Goal: Complete application form

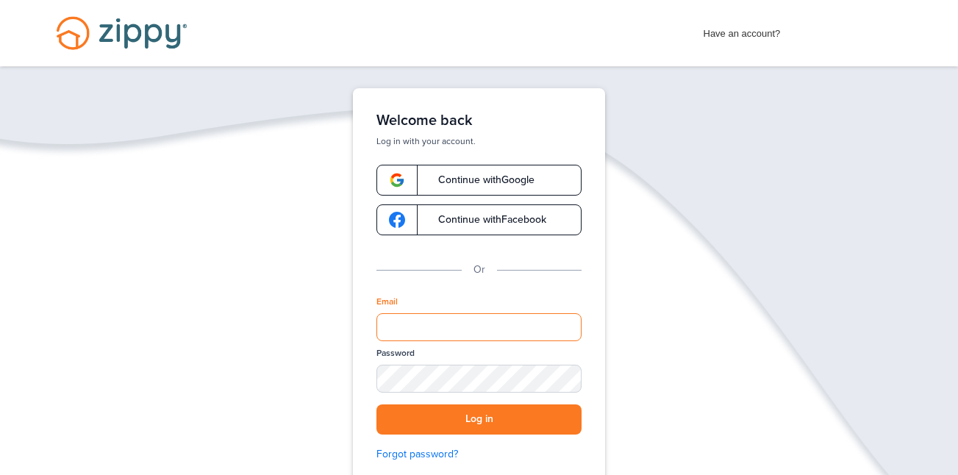
click at [445, 326] on input "Email" at bounding box center [479, 327] width 205 height 28
type input "**********"
click at [569, 379] on div "SHOW" at bounding box center [563, 380] width 32 height 14
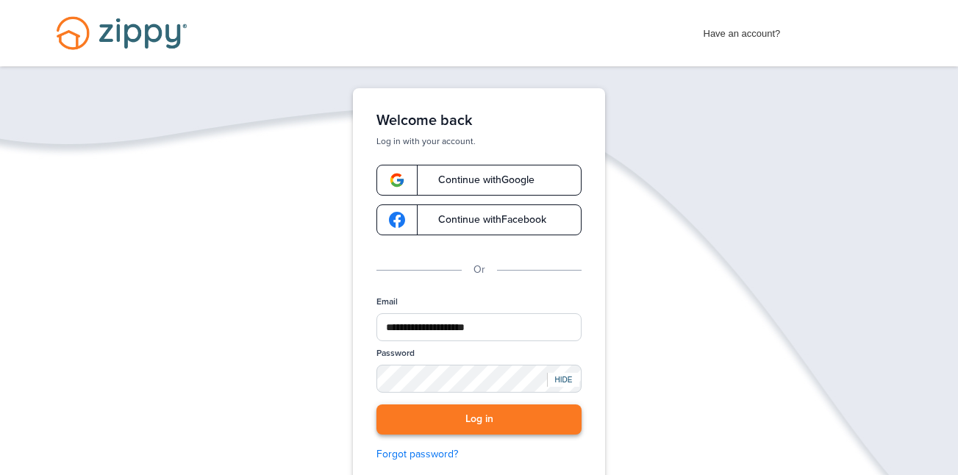
click at [519, 429] on button "Log in" at bounding box center [479, 420] width 205 height 30
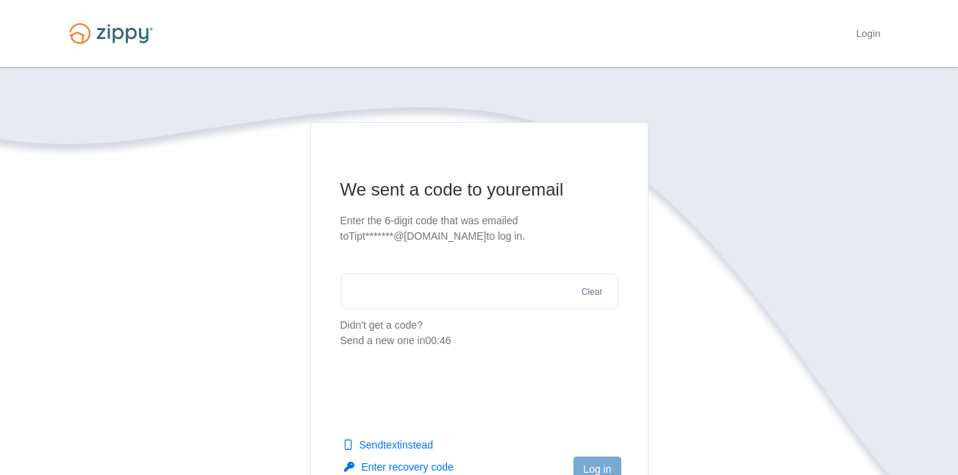
click at [427, 299] on input "text" at bounding box center [480, 291] width 278 height 35
type input "******"
click at [610, 470] on button "Log in" at bounding box center [597, 469] width 47 height 25
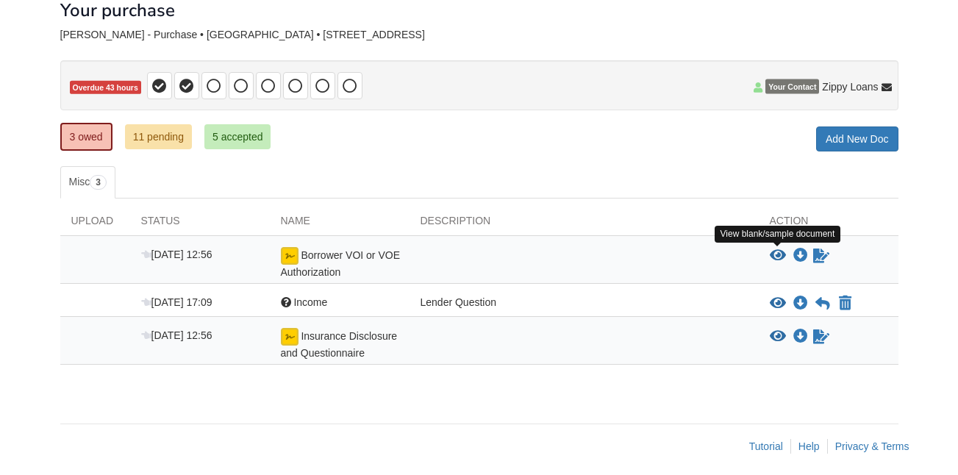
scroll to position [88, 0]
click at [775, 252] on icon "View Borrower VOI or VOE Authorization" at bounding box center [778, 256] width 16 height 15
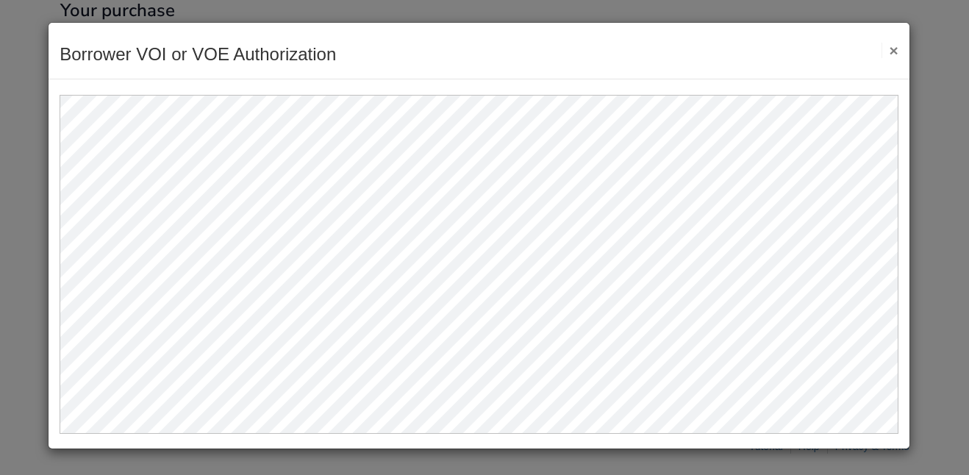
click at [893, 49] on button "×" at bounding box center [890, 50] width 17 height 15
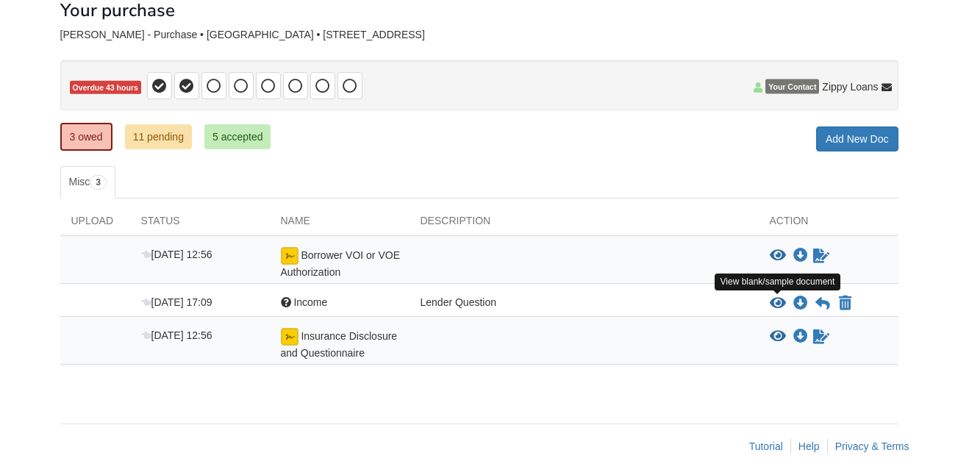
click at [783, 299] on icon "View Income" at bounding box center [778, 303] width 16 height 15
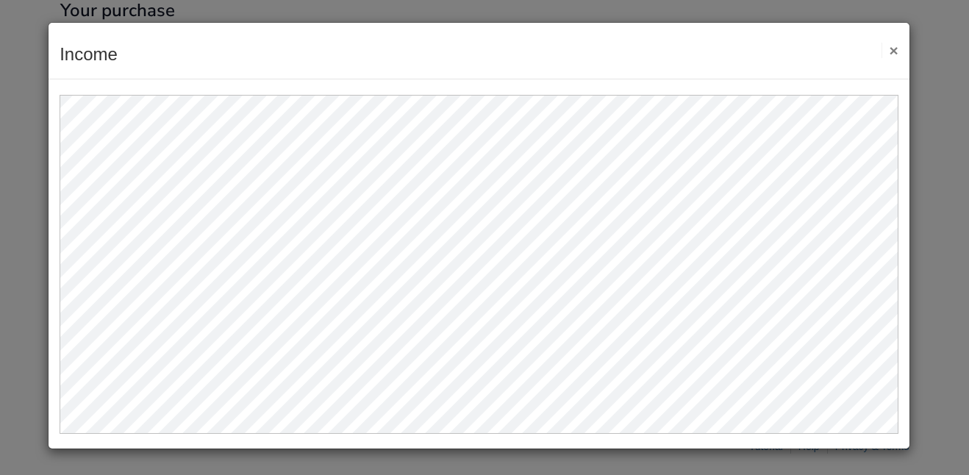
click at [891, 49] on button "×" at bounding box center [890, 50] width 17 height 15
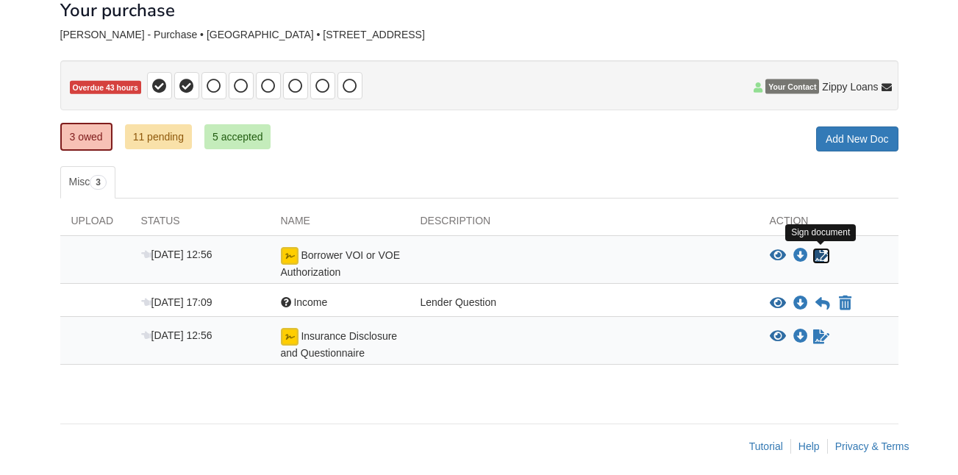
click at [820, 258] on icon "Sign Form" at bounding box center [822, 256] width 16 height 15
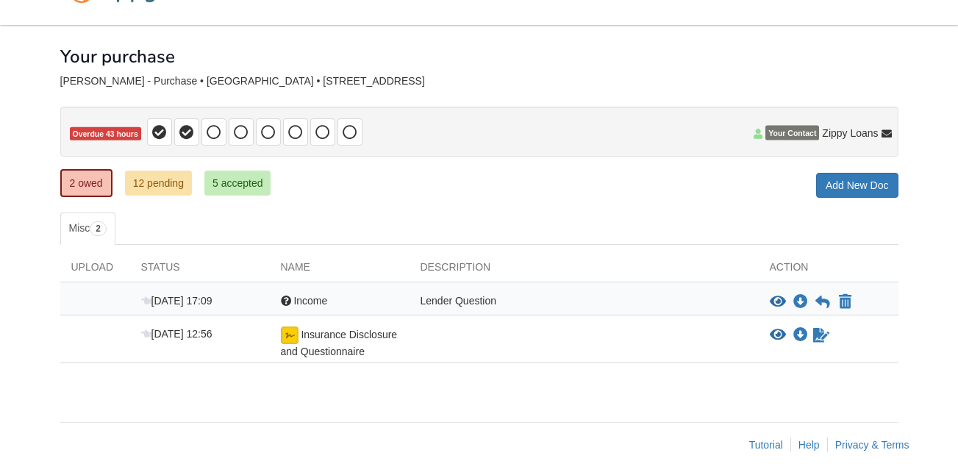
scroll to position [49, 0]
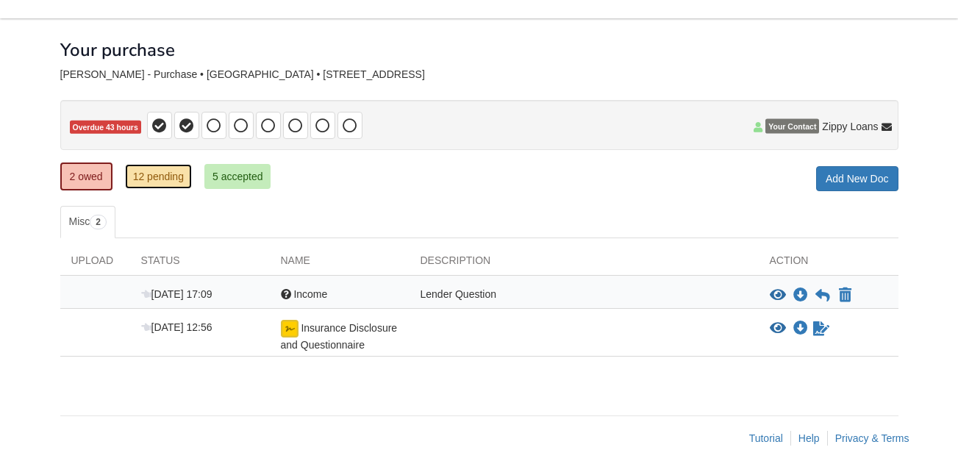
click at [173, 171] on link "12 pending" at bounding box center [158, 176] width 67 height 25
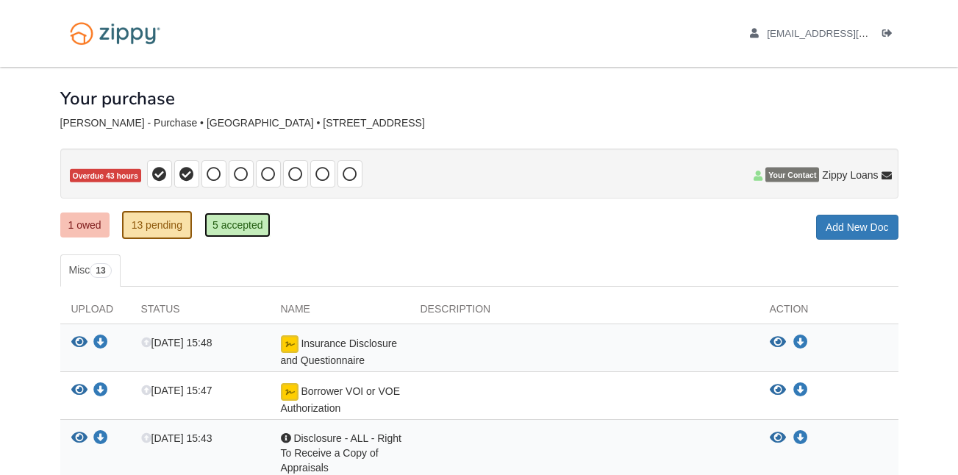
click at [254, 230] on link "5 accepted" at bounding box center [237, 225] width 67 height 25
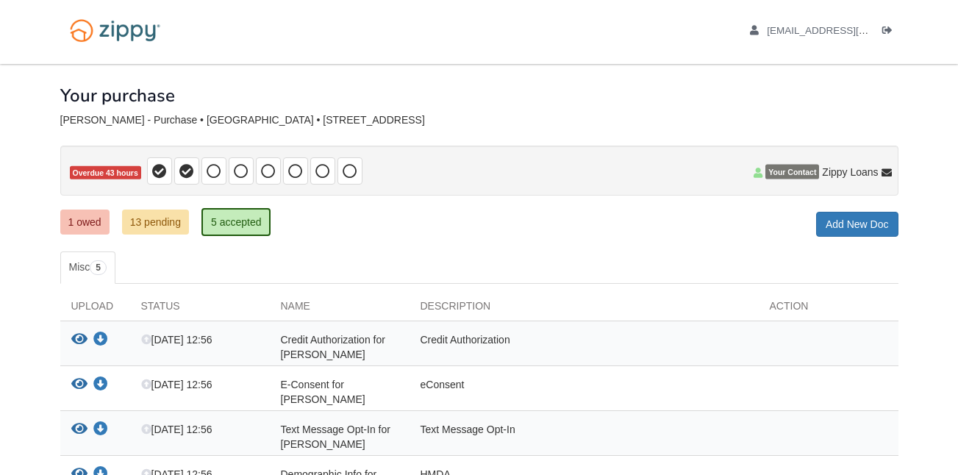
scroll to position [2, 0]
click at [75, 229] on link "1 owed" at bounding box center [84, 222] width 49 height 25
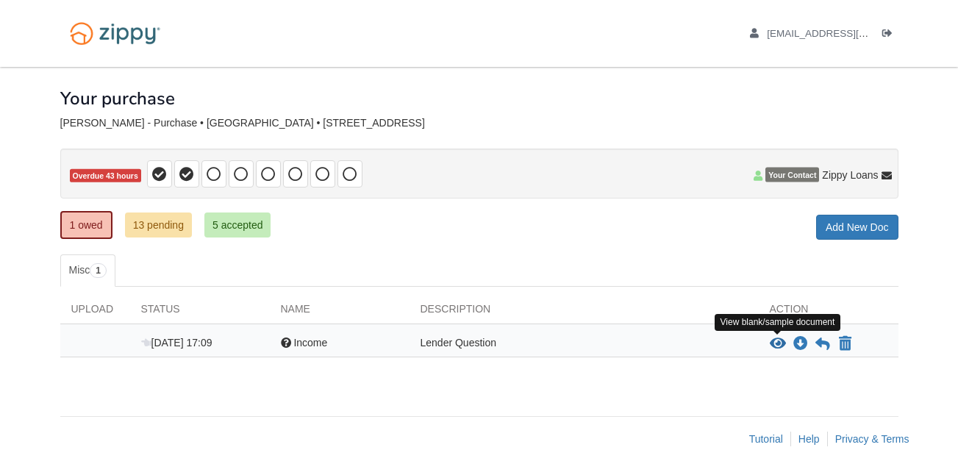
click at [778, 343] on icon "View Income" at bounding box center [778, 344] width 16 height 15
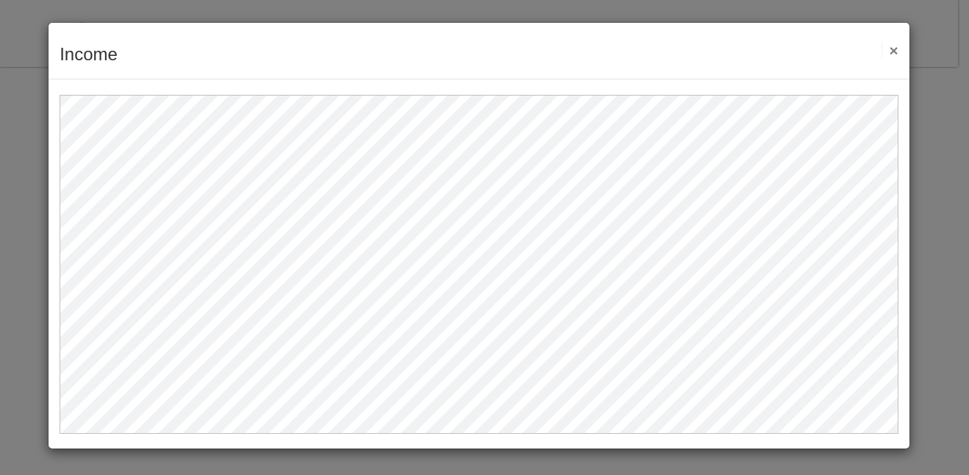
click at [894, 51] on button "×" at bounding box center [890, 50] width 17 height 15
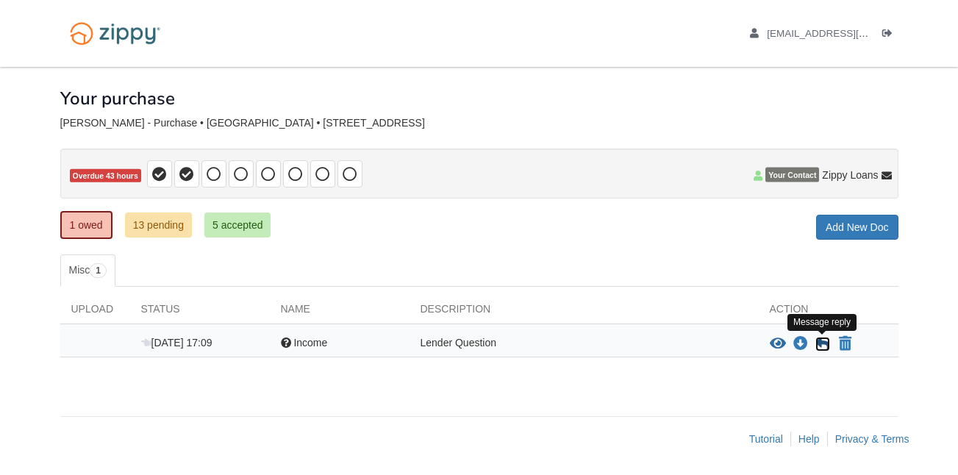
click at [819, 345] on icon at bounding box center [823, 344] width 15 height 15
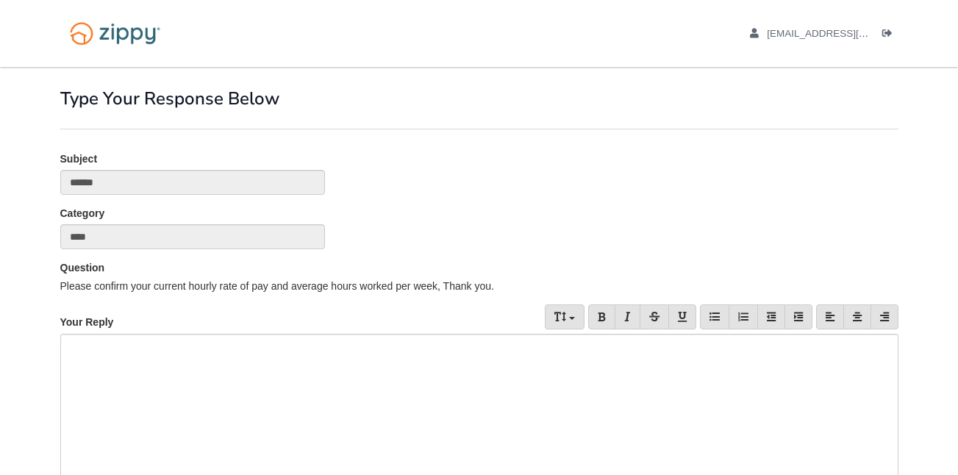
click at [285, 358] on div at bounding box center [479, 429] width 839 height 191
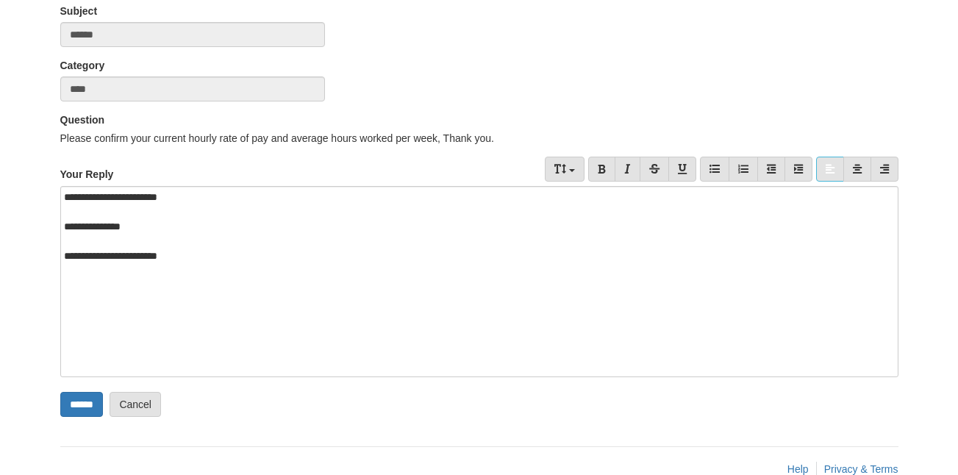
scroll to position [179, 0]
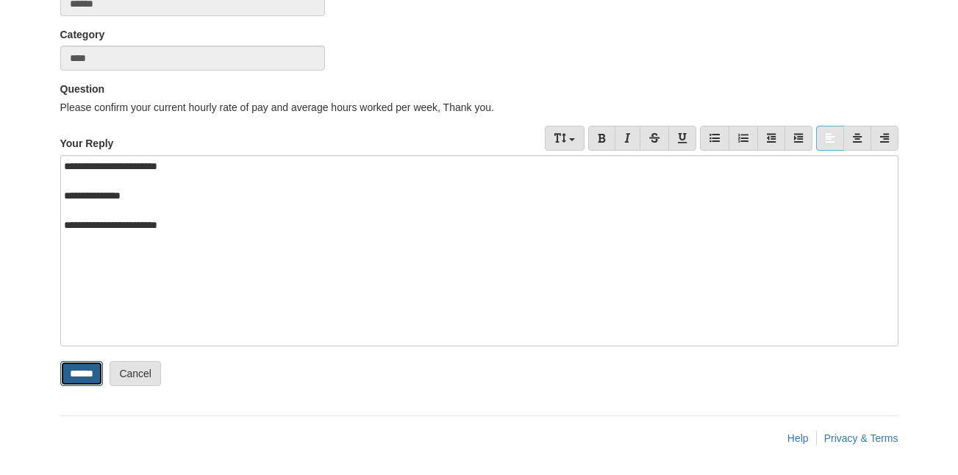
click at [92, 370] on input "******" at bounding box center [81, 373] width 43 height 25
